Goal: Transaction & Acquisition: Obtain resource

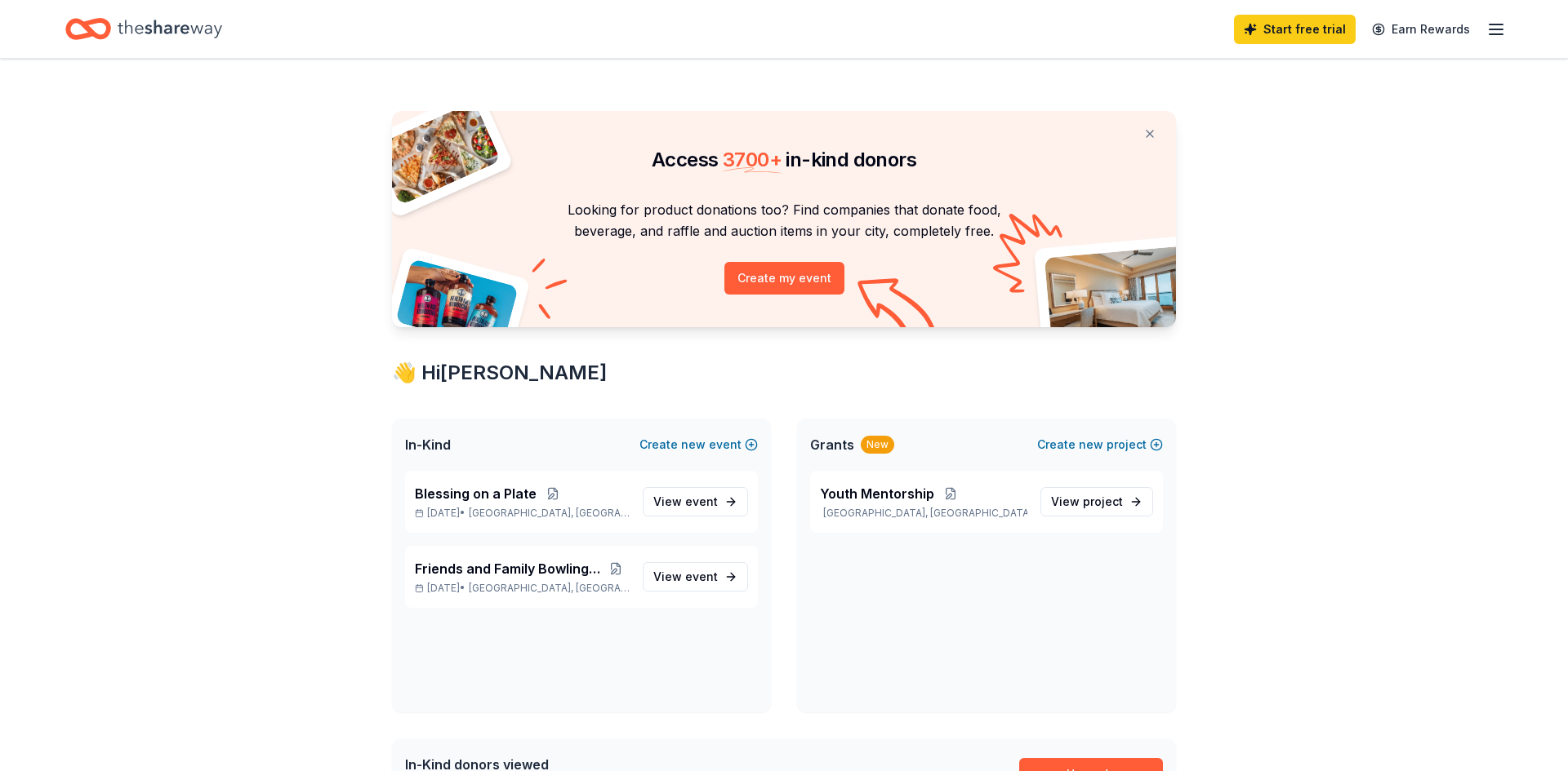
click at [878, 448] on div "New" at bounding box center [878, 445] width 33 height 18
click at [1070, 446] on button "Create new project" at bounding box center [1100, 445] width 125 height 20
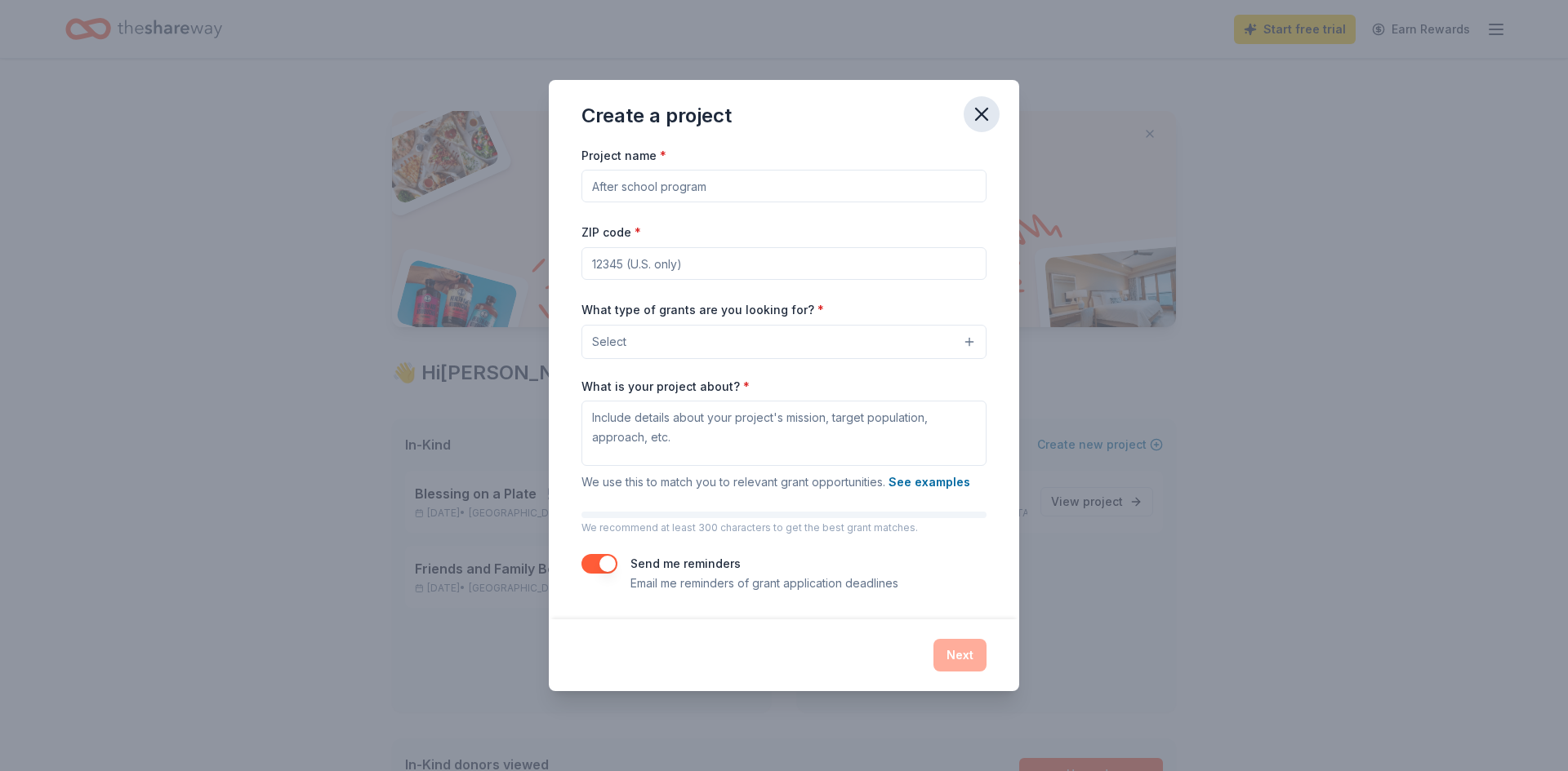
click at [987, 110] on icon "button" at bounding box center [981, 114] width 23 height 23
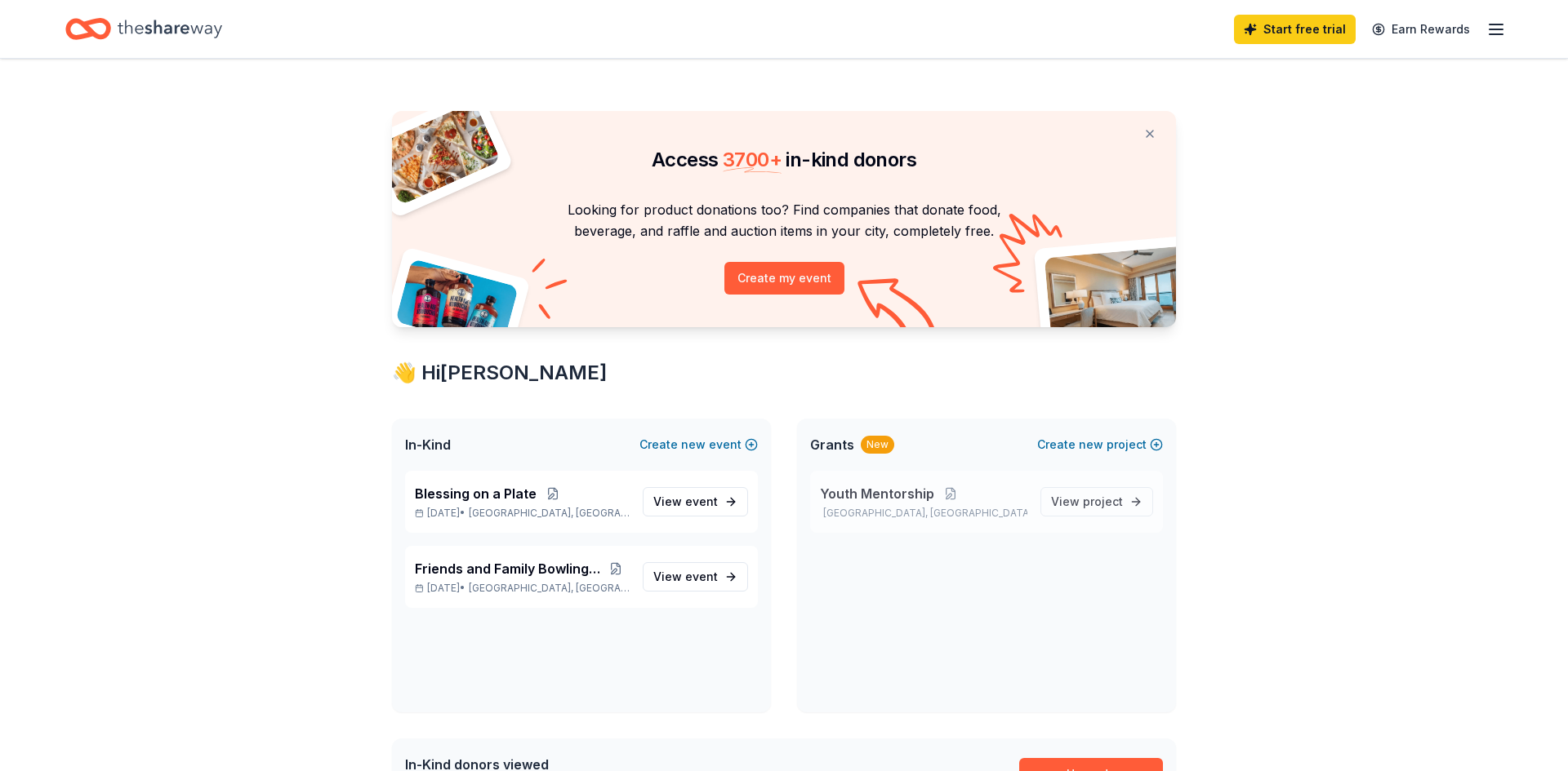
click at [835, 502] on span "Youth Mentorship" at bounding box center [877, 493] width 114 height 20
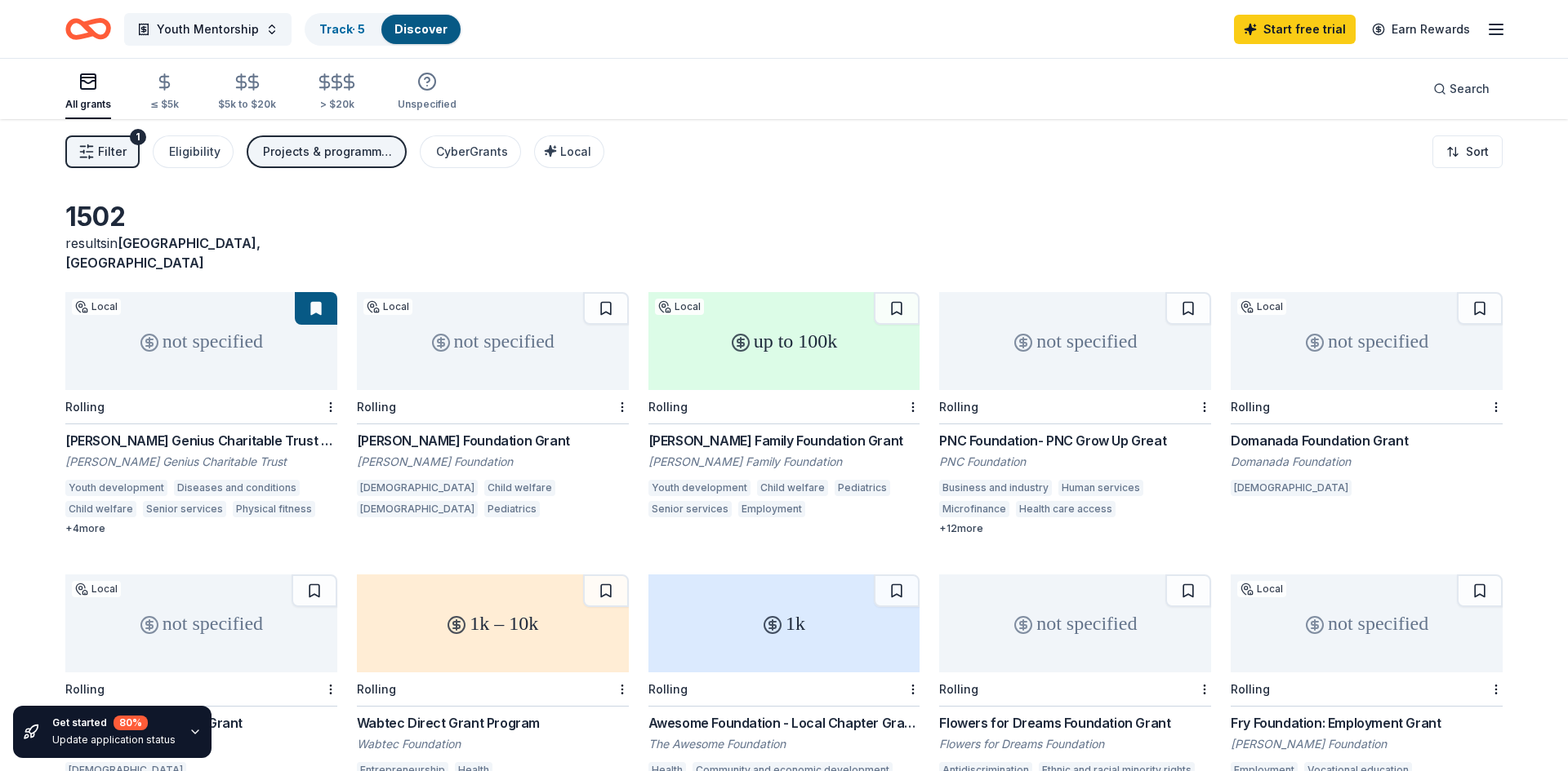
click at [158, 431] on div "[PERSON_NAME] Genius Charitable Trust Grant" at bounding box center [201, 440] width 272 height 20
click at [449, 431] on div "Gadomski Foundation Grant" at bounding box center [493, 440] width 272 height 20
click at [1307, 33] on link "Start free trial" at bounding box center [1295, 30] width 122 height 30
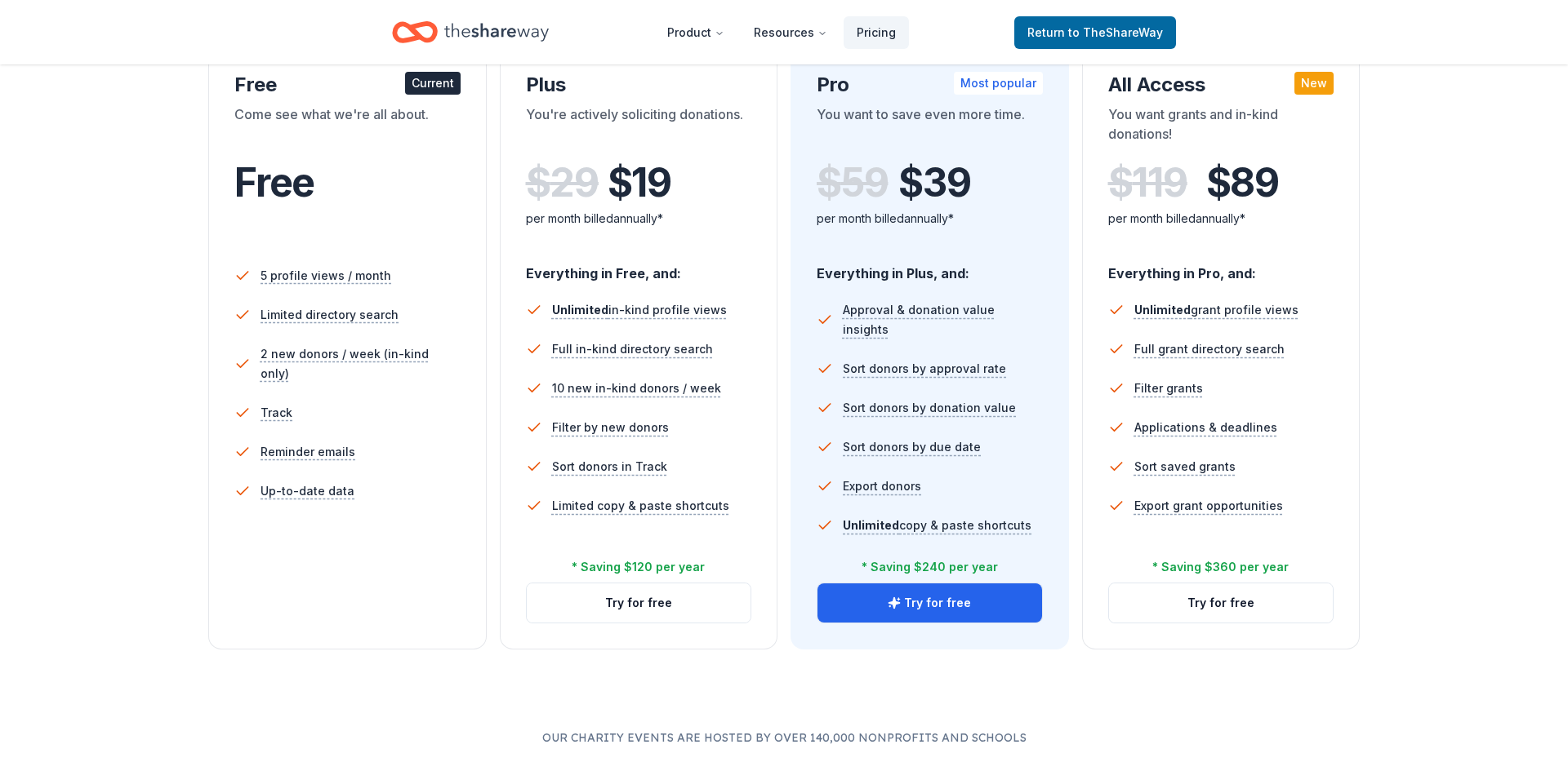
scroll to position [284, 0]
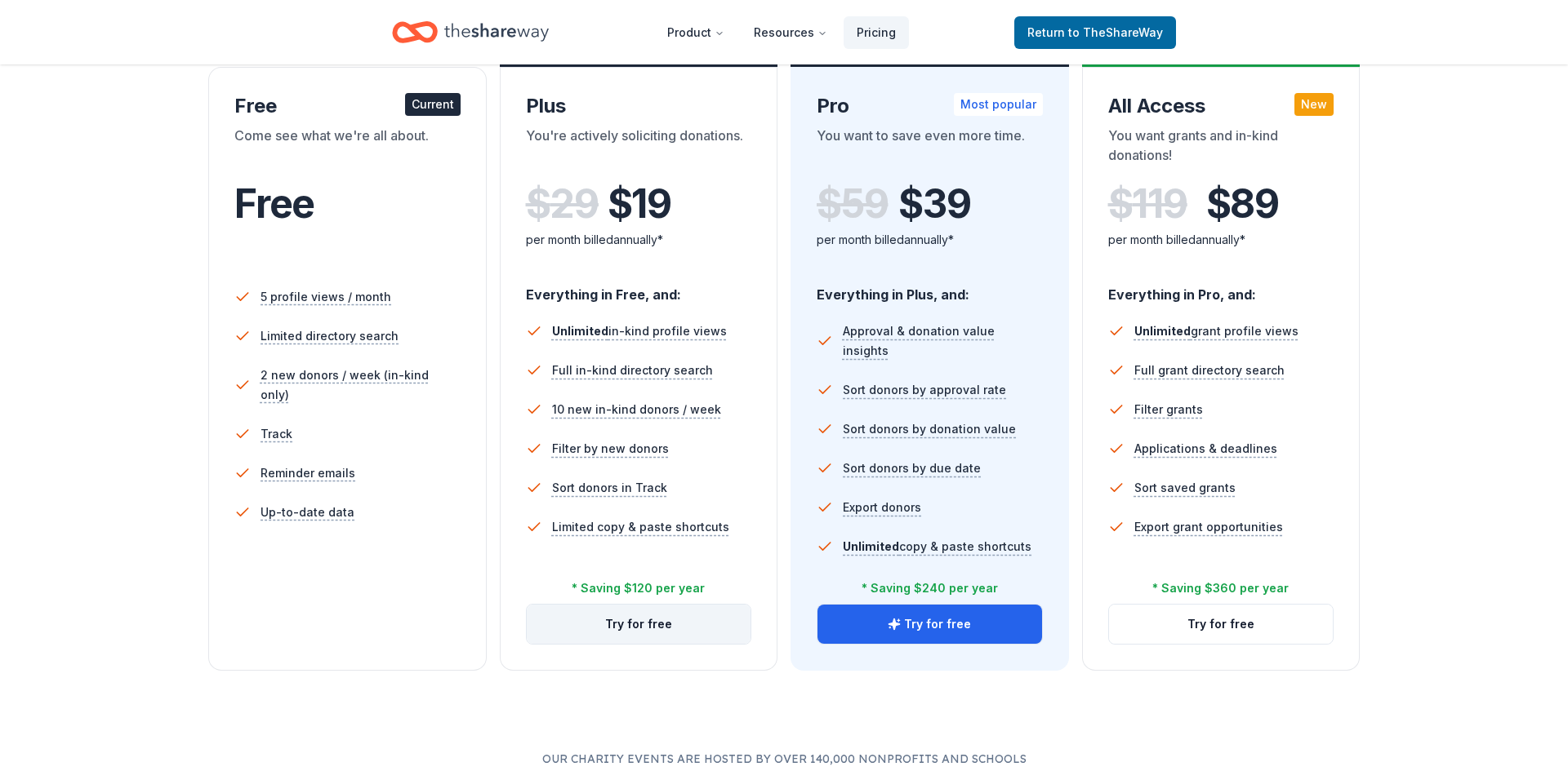
click at [653, 627] on button "Try for free" at bounding box center [639, 624] width 225 height 39
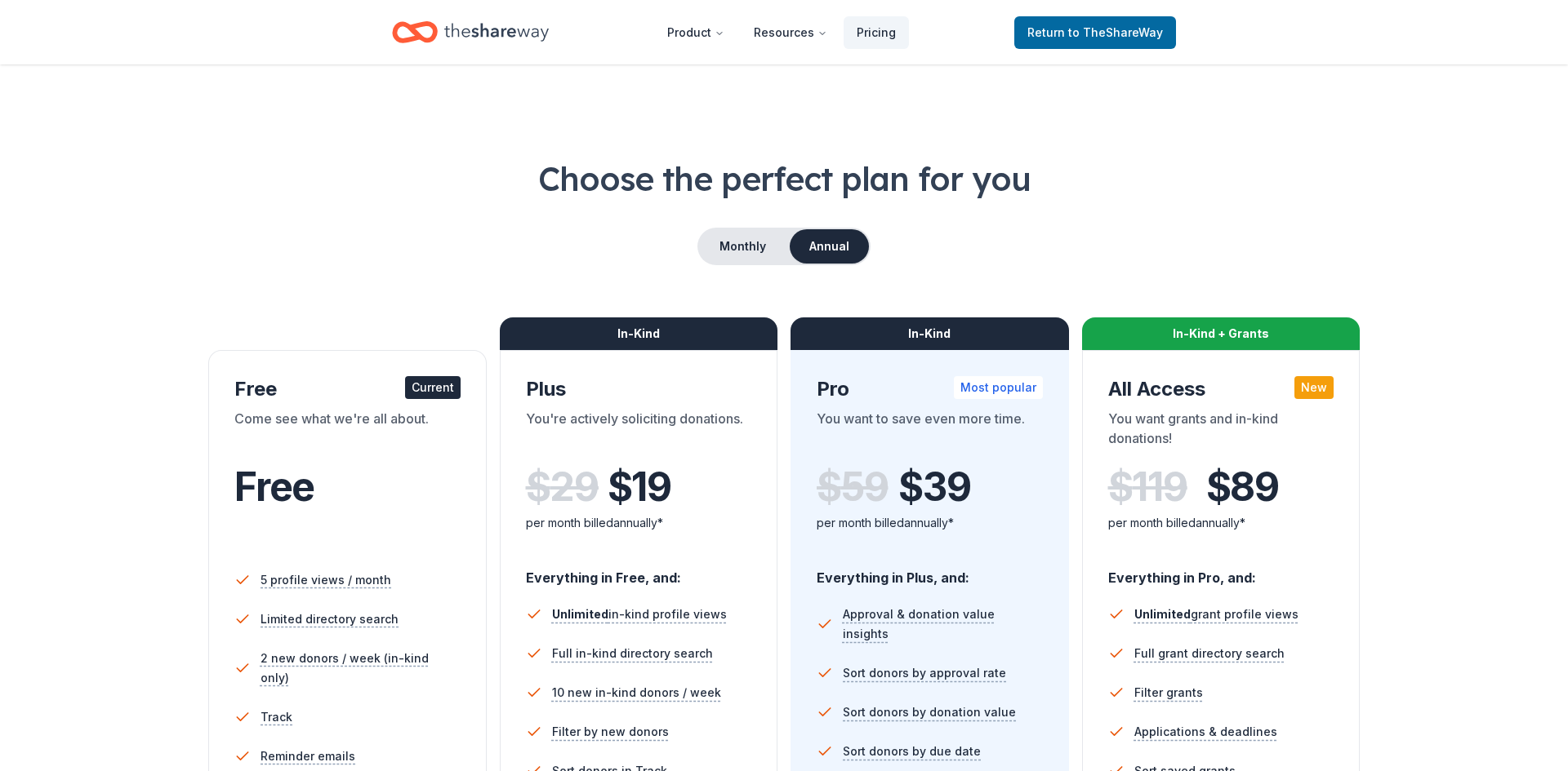
scroll to position [284, 0]
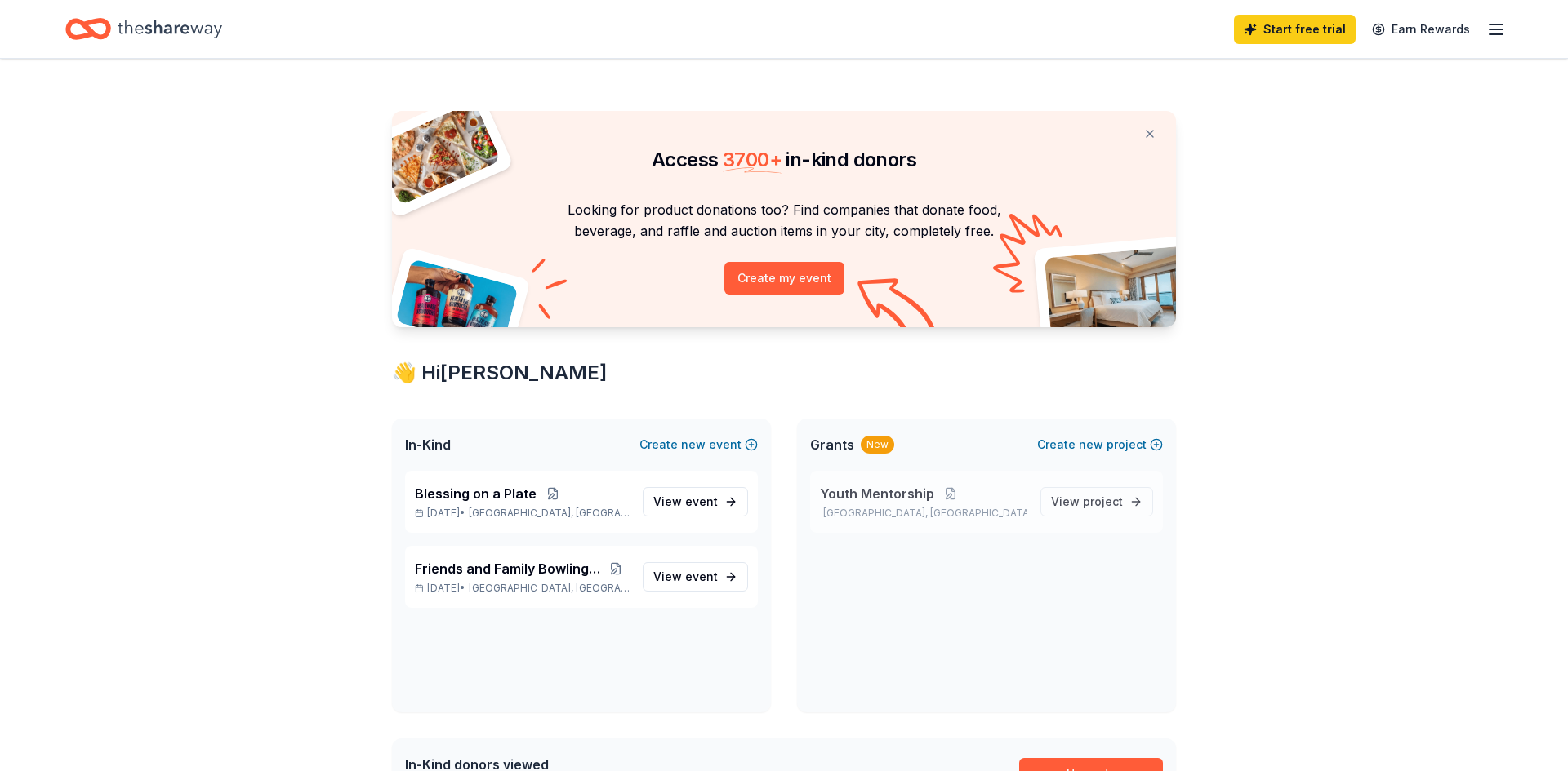
click at [872, 496] on span "Youth Mentorship" at bounding box center [877, 493] width 114 height 20
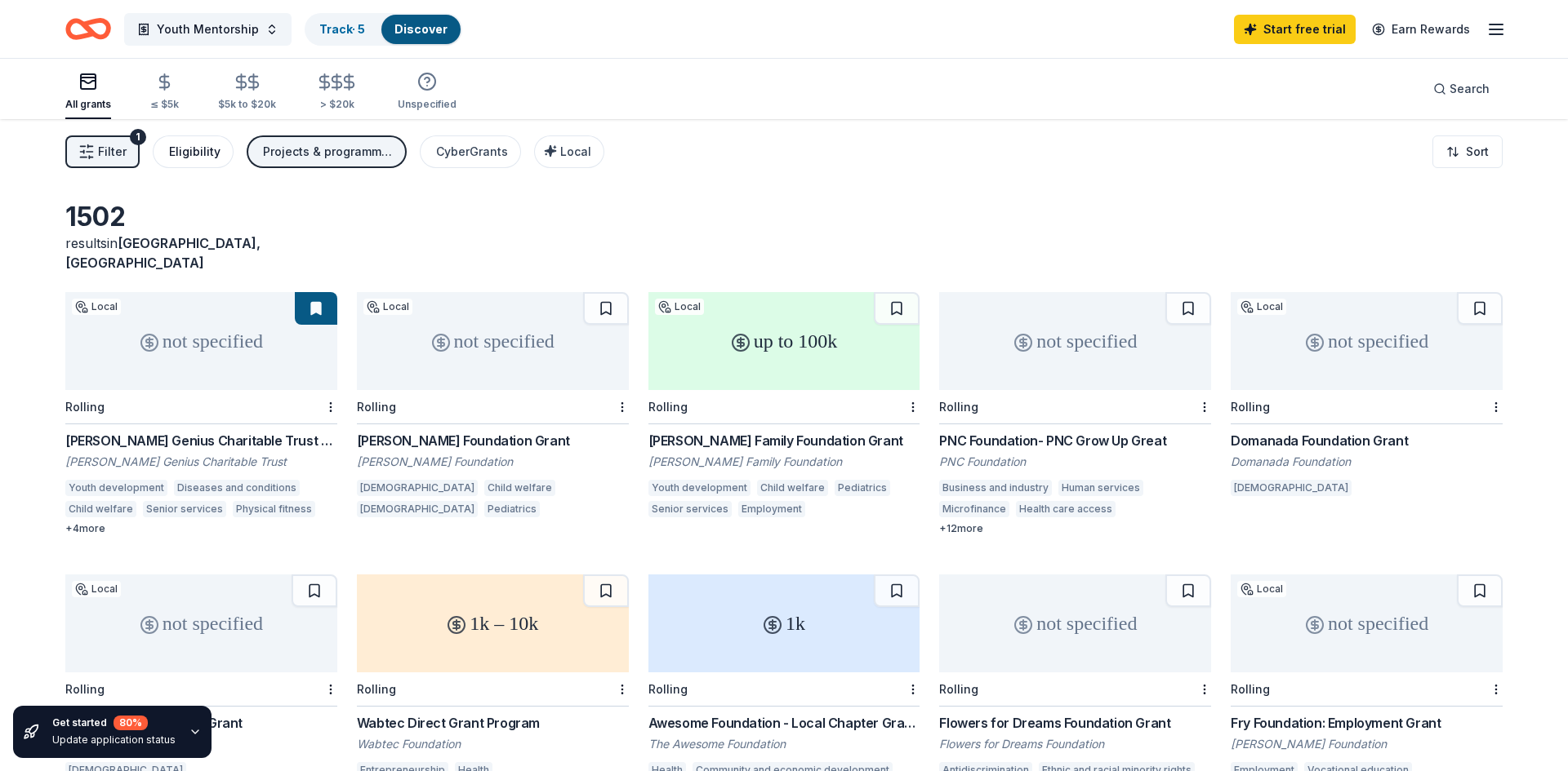
click at [172, 154] on div "Eligibility" at bounding box center [194, 151] width 51 height 20
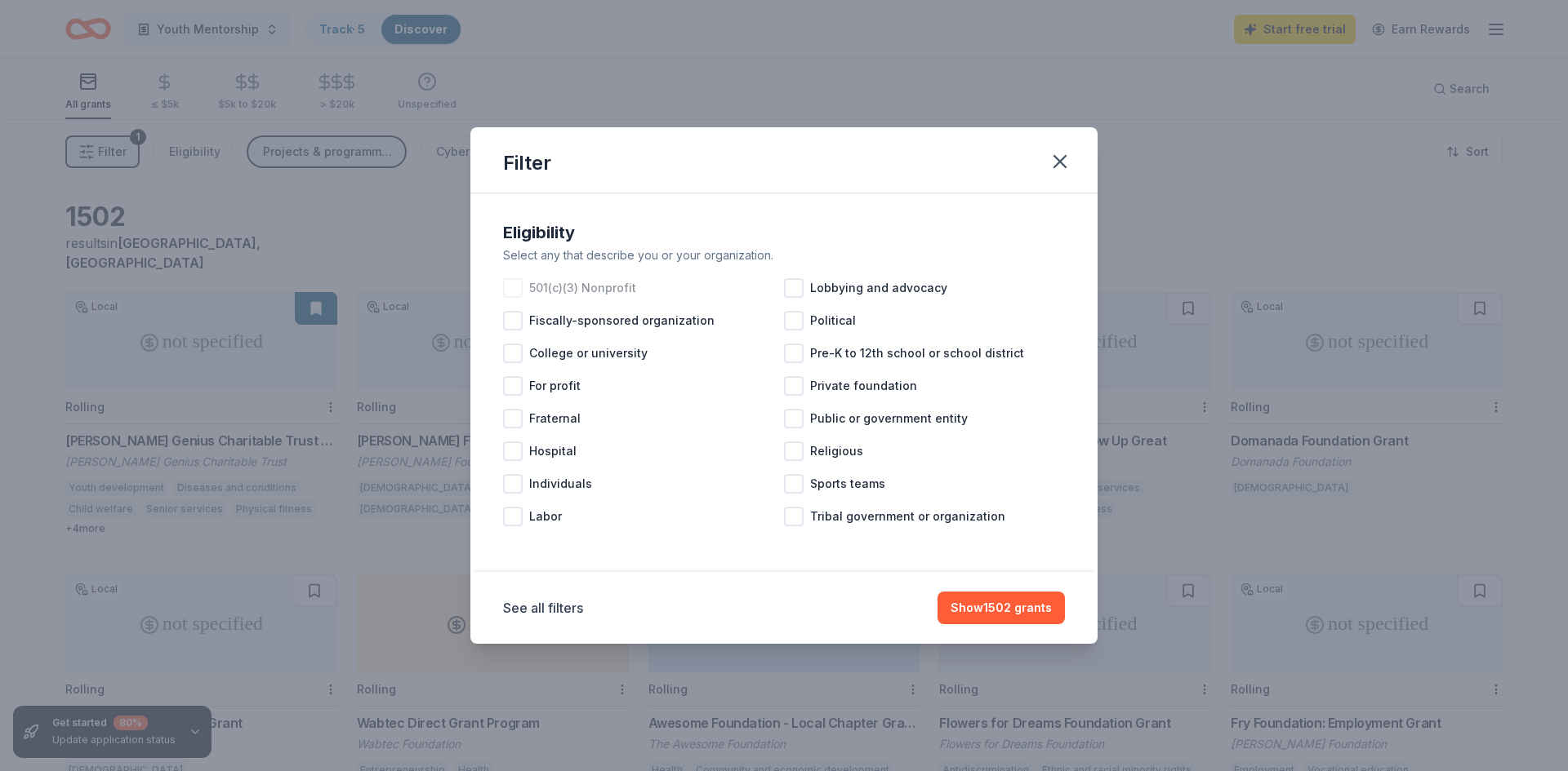
click at [515, 289] on div at bounding box center [513, 288] width 20 height 20
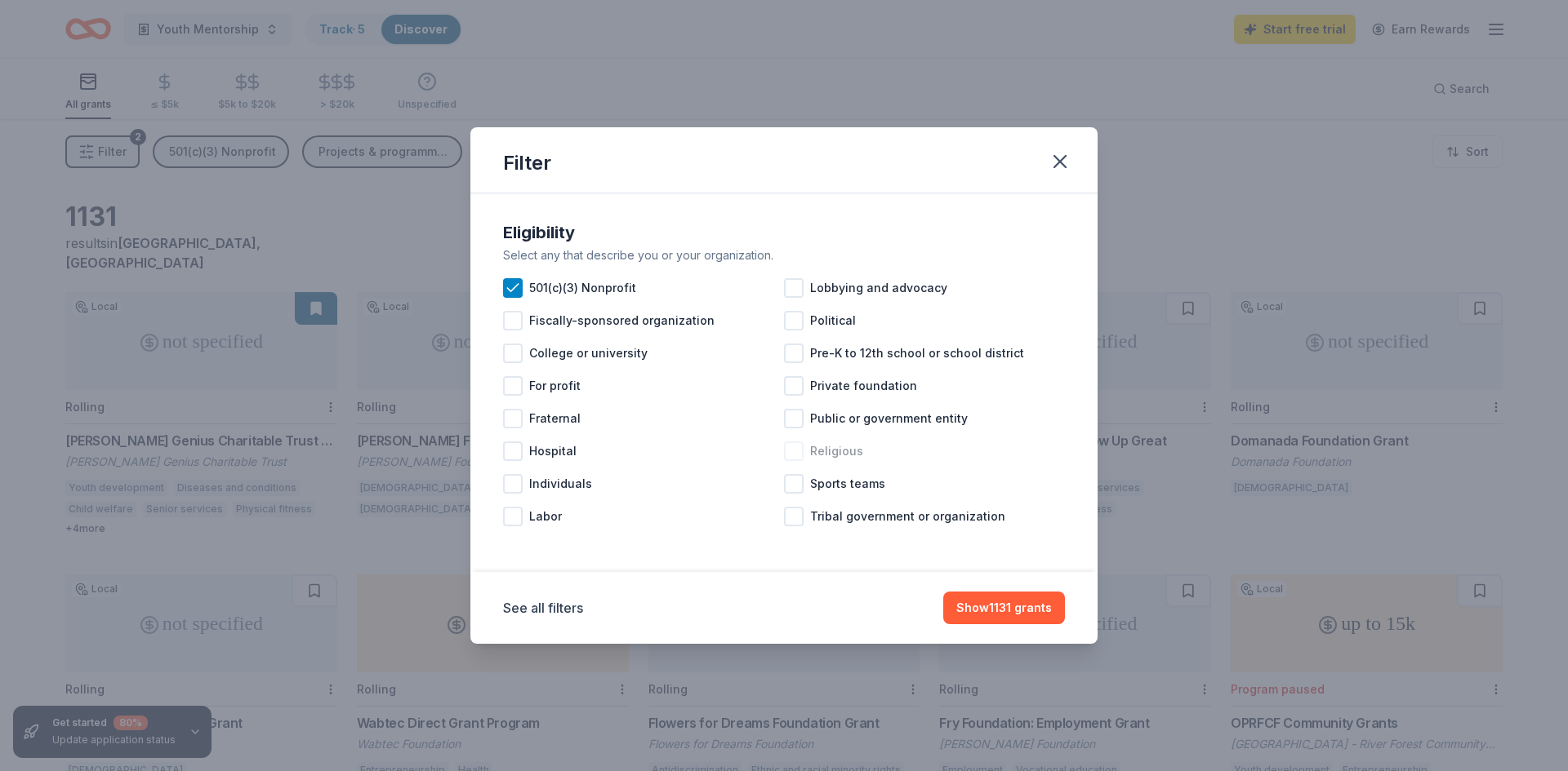
click at [802, 453] on div at bounding box center [794, 451] width 20 height 20
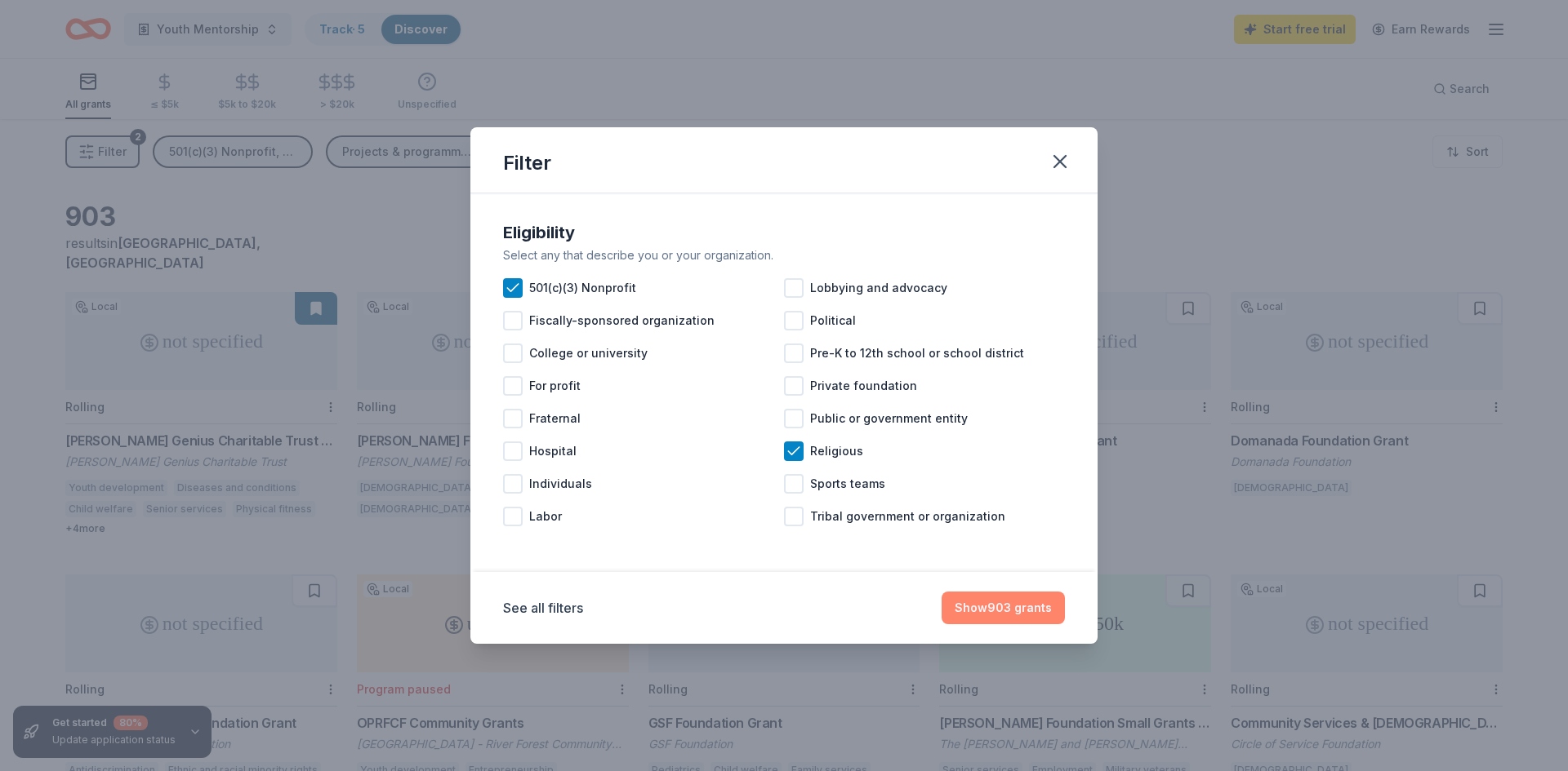
click at [1024, 610] on button "Show 903 grants" at bounding box center [1004, 608] width 124 height 33
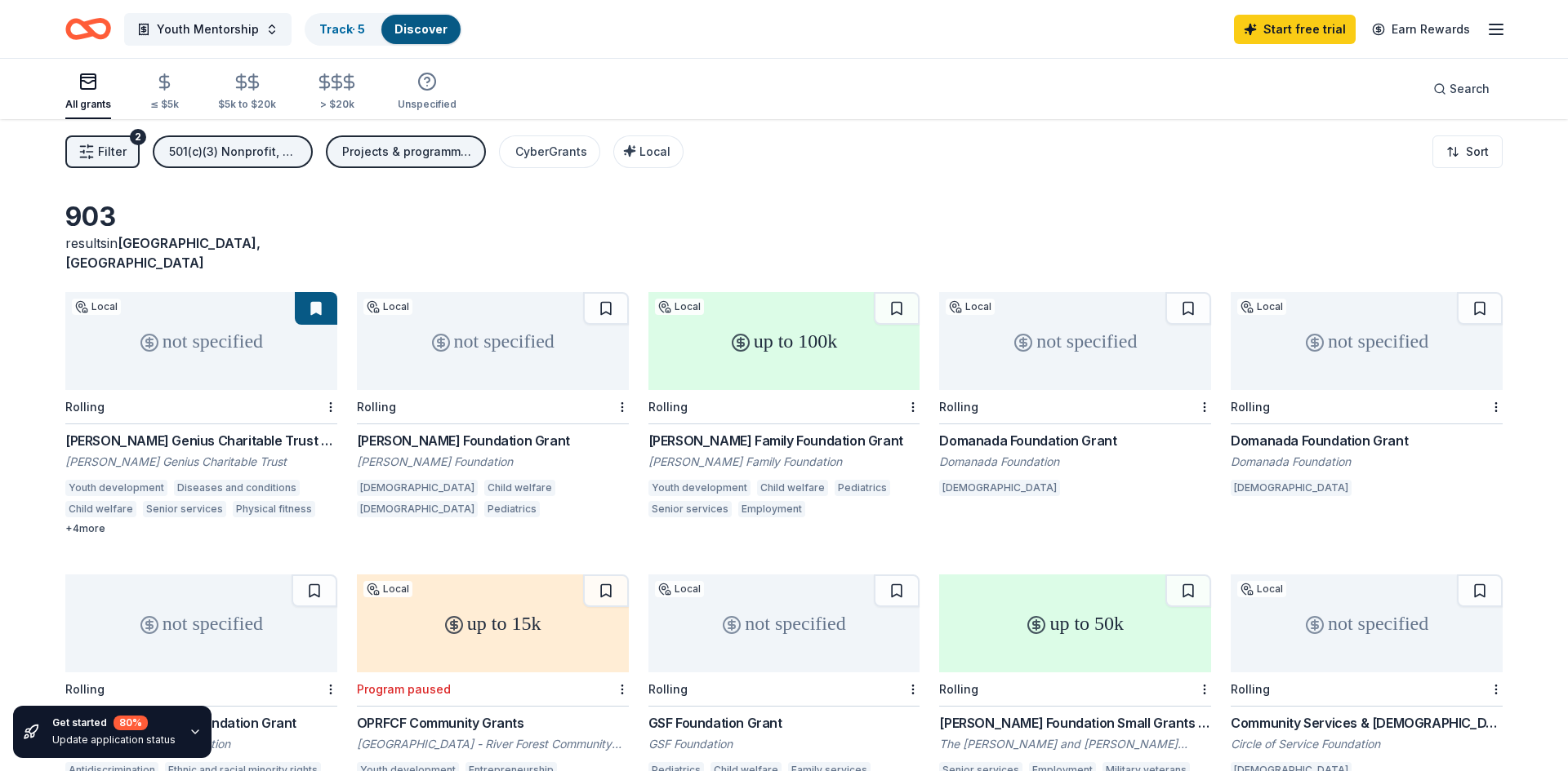
click at [730, 431] on div "[PERSON_NAME] Family Foundation Grant" at bounding box center [784, 440] width 272 height 20
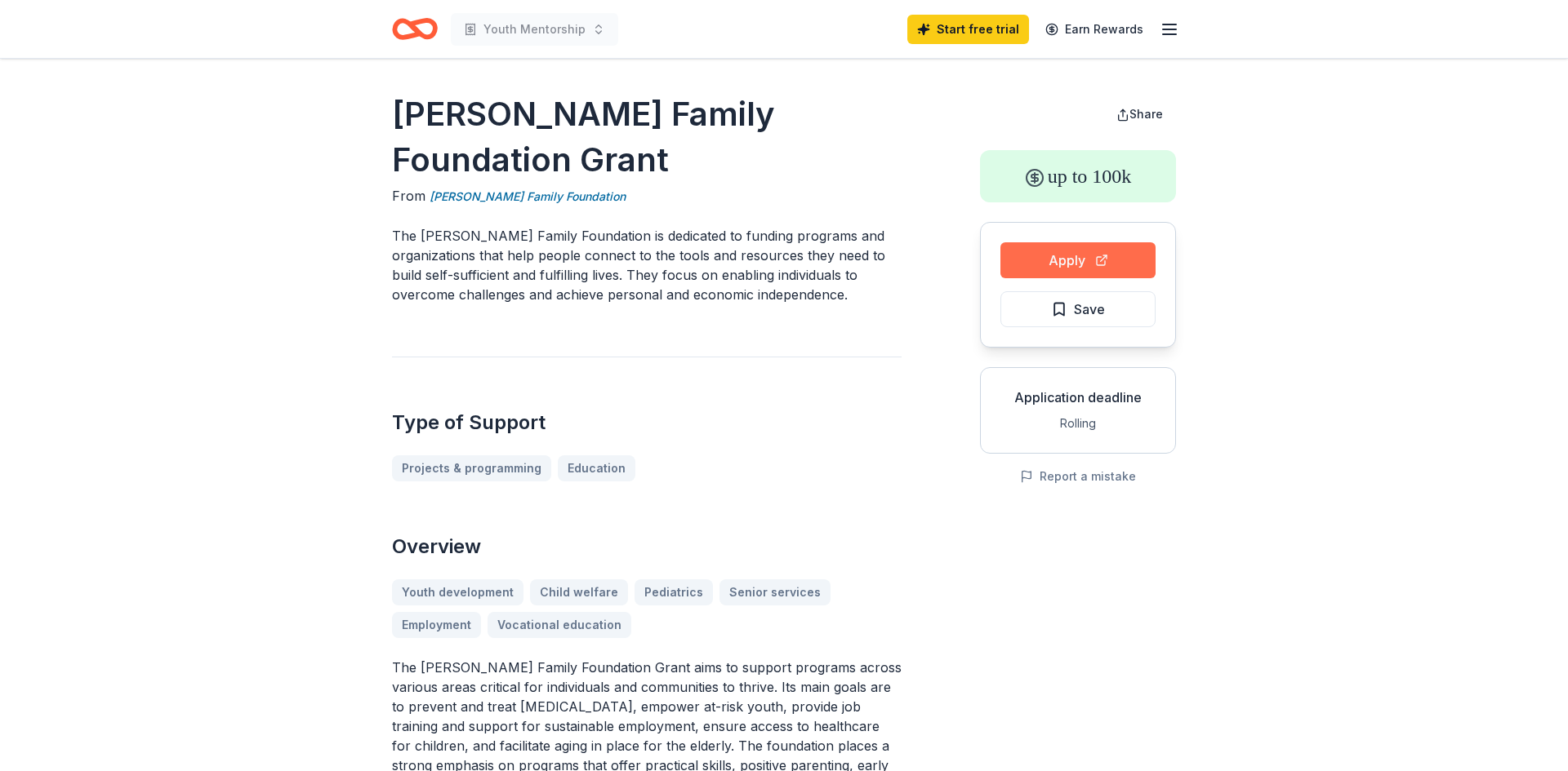
click at [1089, 266] on button "Apply" at bounding box center [1078, 260] width 155 height 36
